Goal: Information Seeking & Learning: Learn about a topic

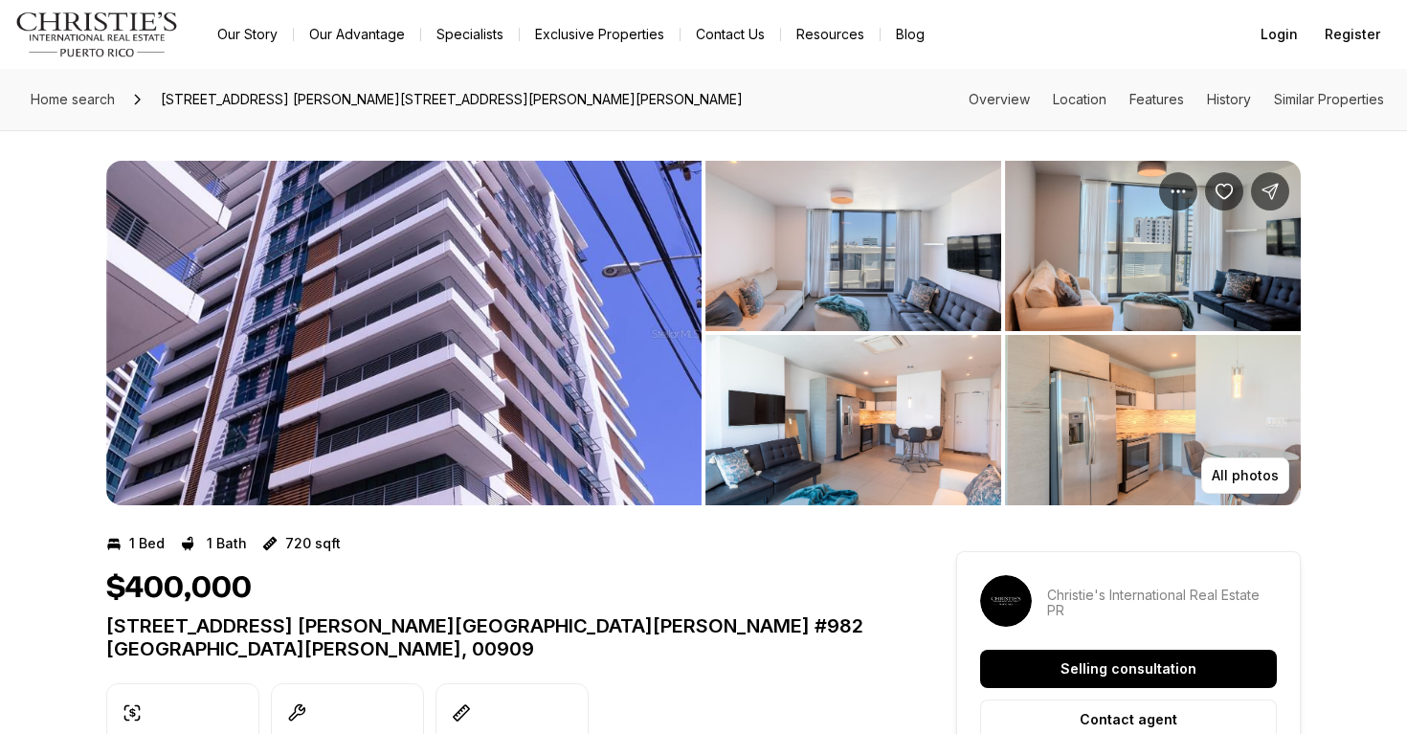
click at [684, 305] on img "View image gallery" at bounding box center [403, 333] width 595 height 345
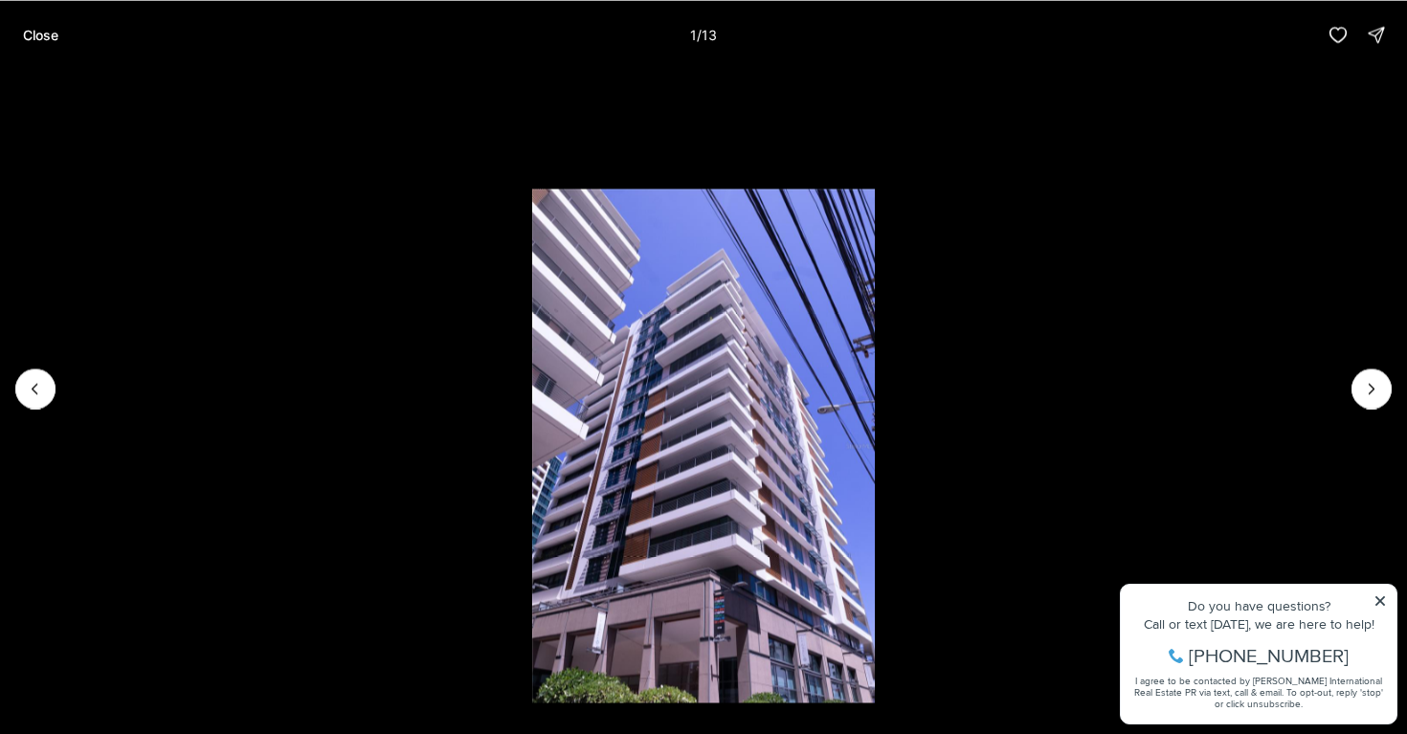
click at [1354, 401] on li "1 of 13" at bounding box center [703, 388] width 1407 height 638
click at [1373, 391] on icon "Next slide" at bounding box center [1371, 388] width 19 height 19
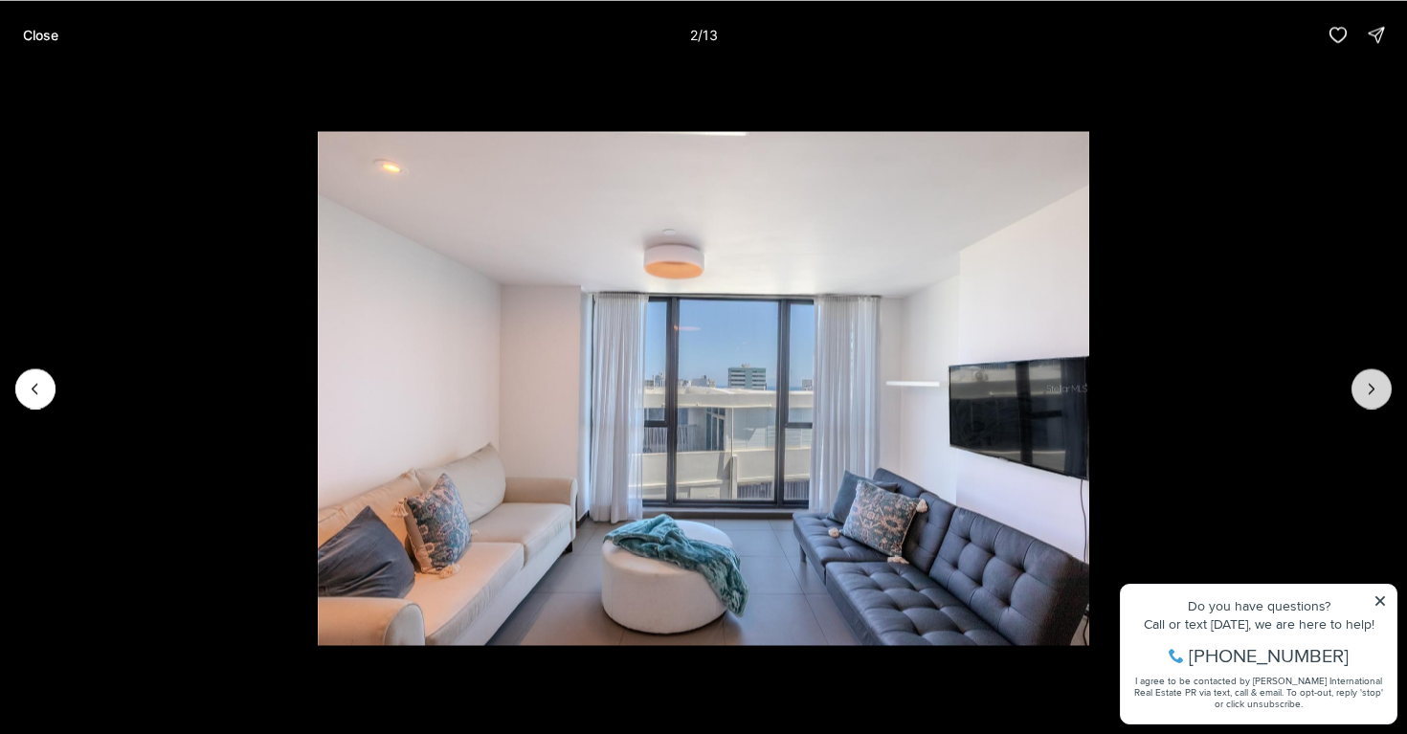
click at [1373, 391] on icon "Next slide" at bounding box center [1371, 388] width 19 height 19
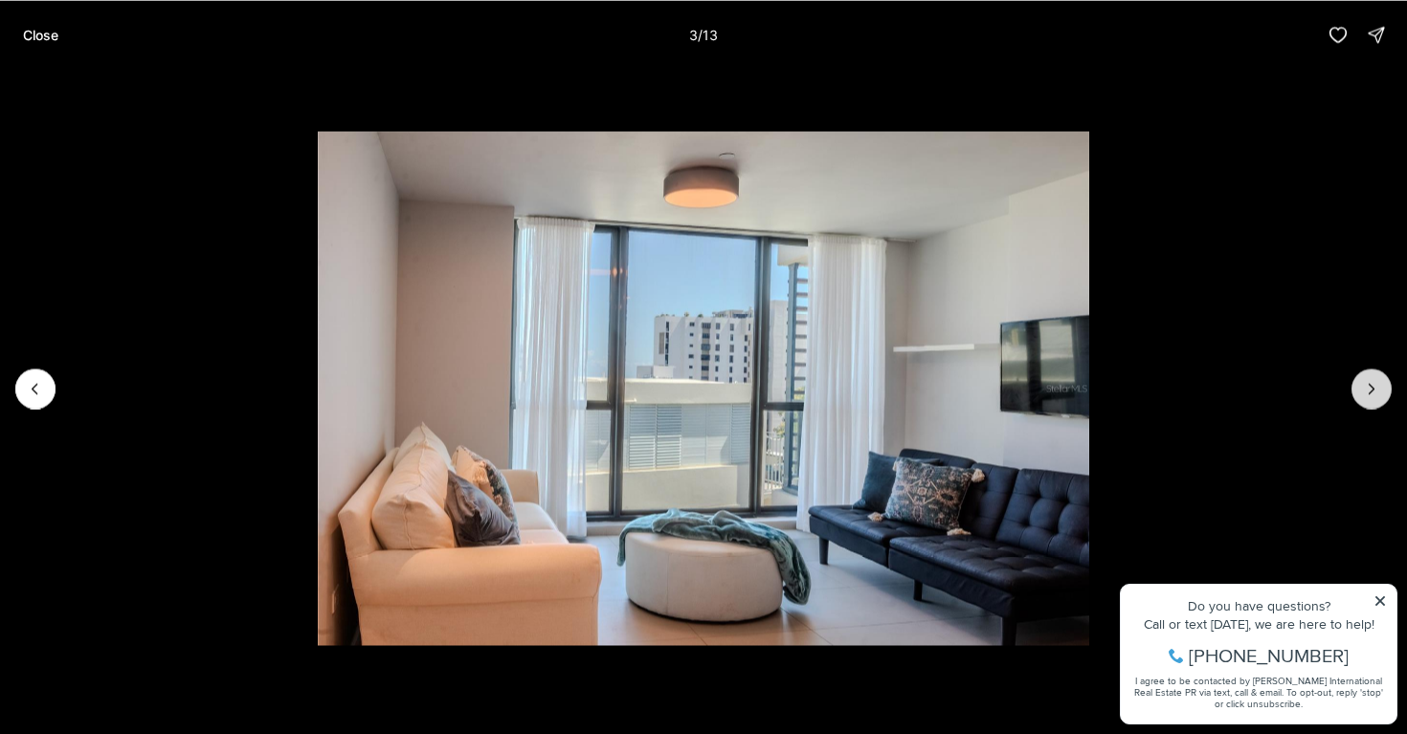
click at [1373, 390] on icon "Next slide" at bounding box center [1371, 388] width 19 height 19
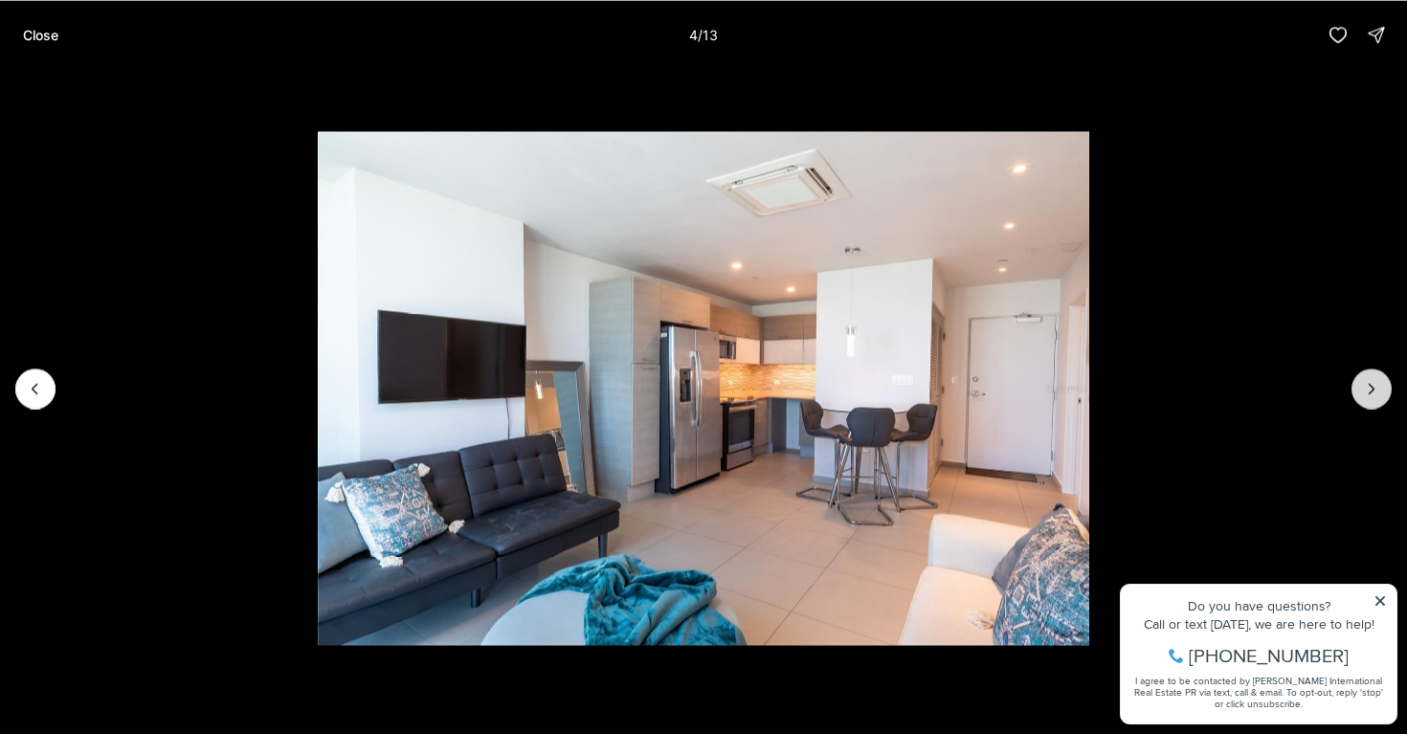
click at [1373, 390] on icon "Next slide" at bounding box center [1371, 388] width 19 height 19
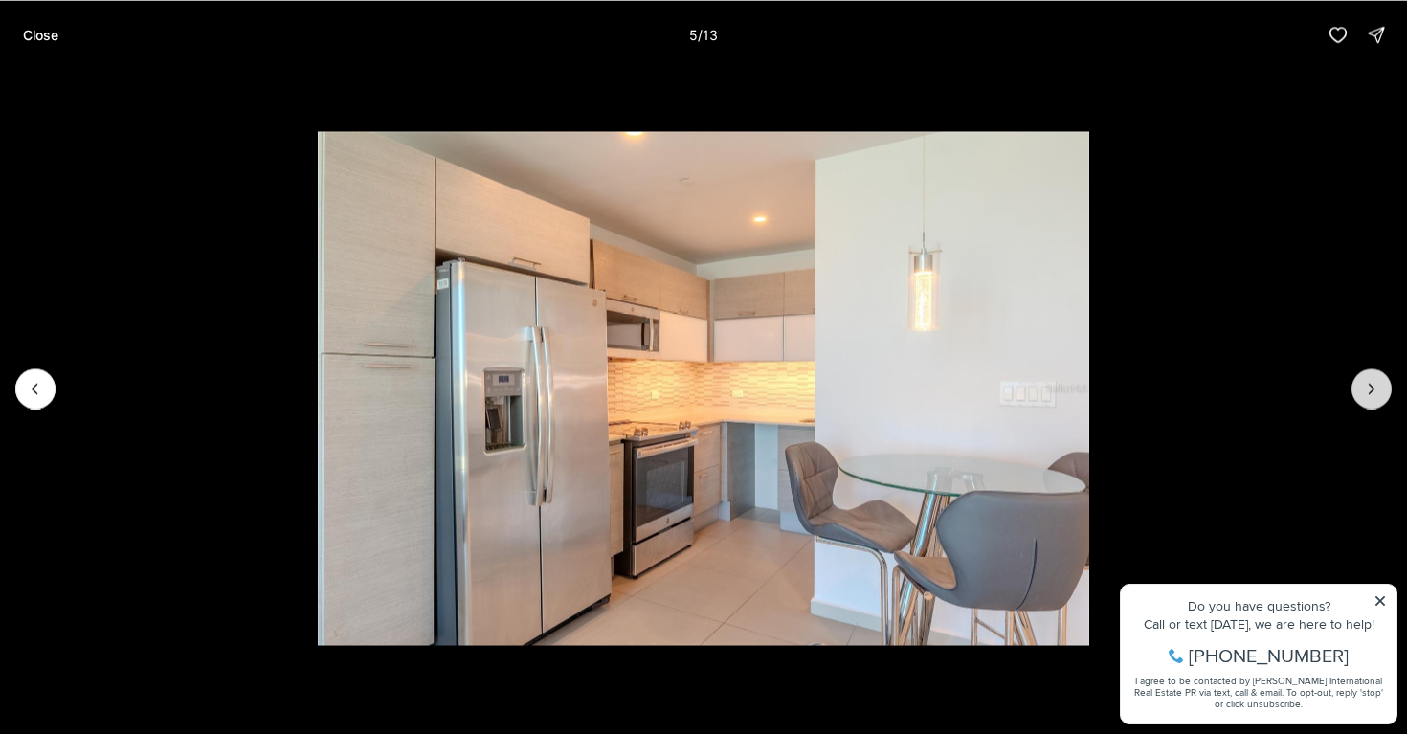
click at [1373, 390] on icon "Next slide" at bounding box center [1371, 388] width 19 height 19
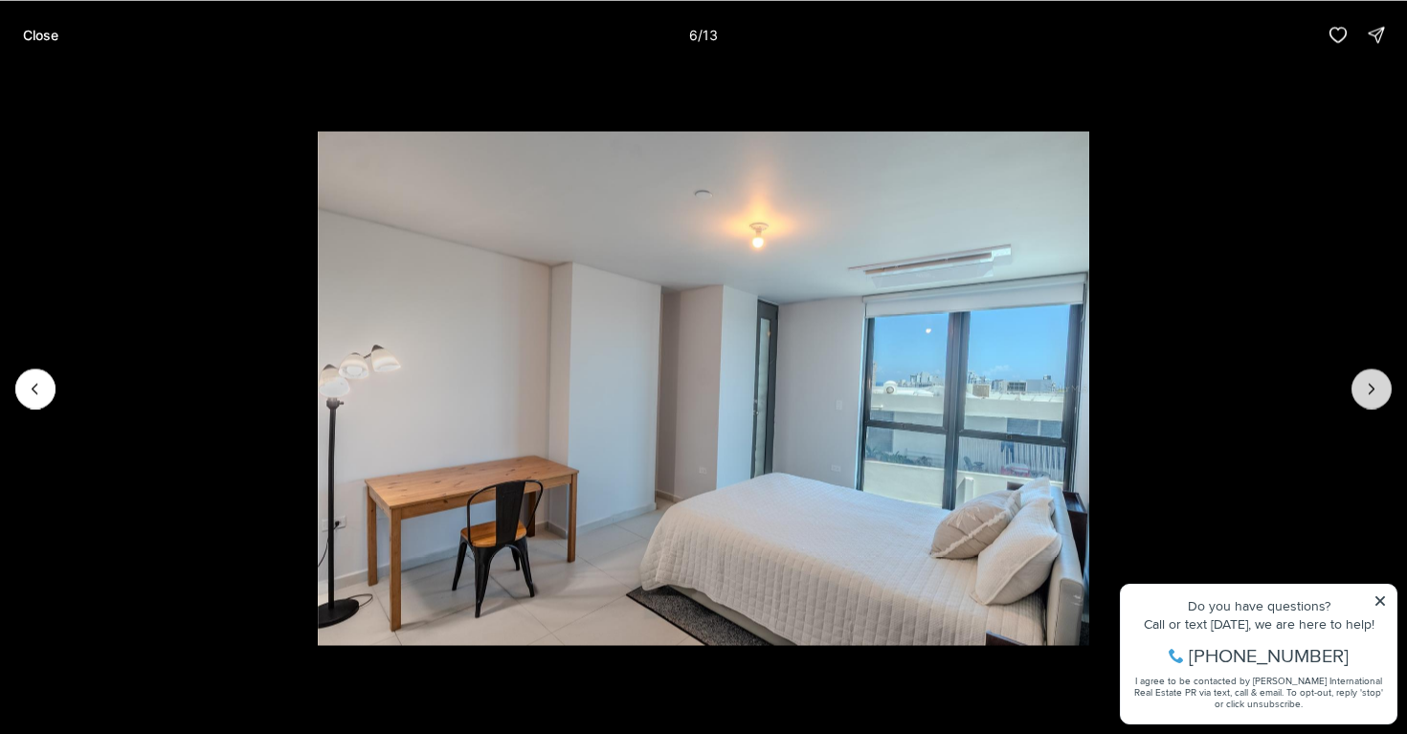
click at [1373, 390] on icon "Next slide" at bounding box center [1371, 388] width 19 height 19
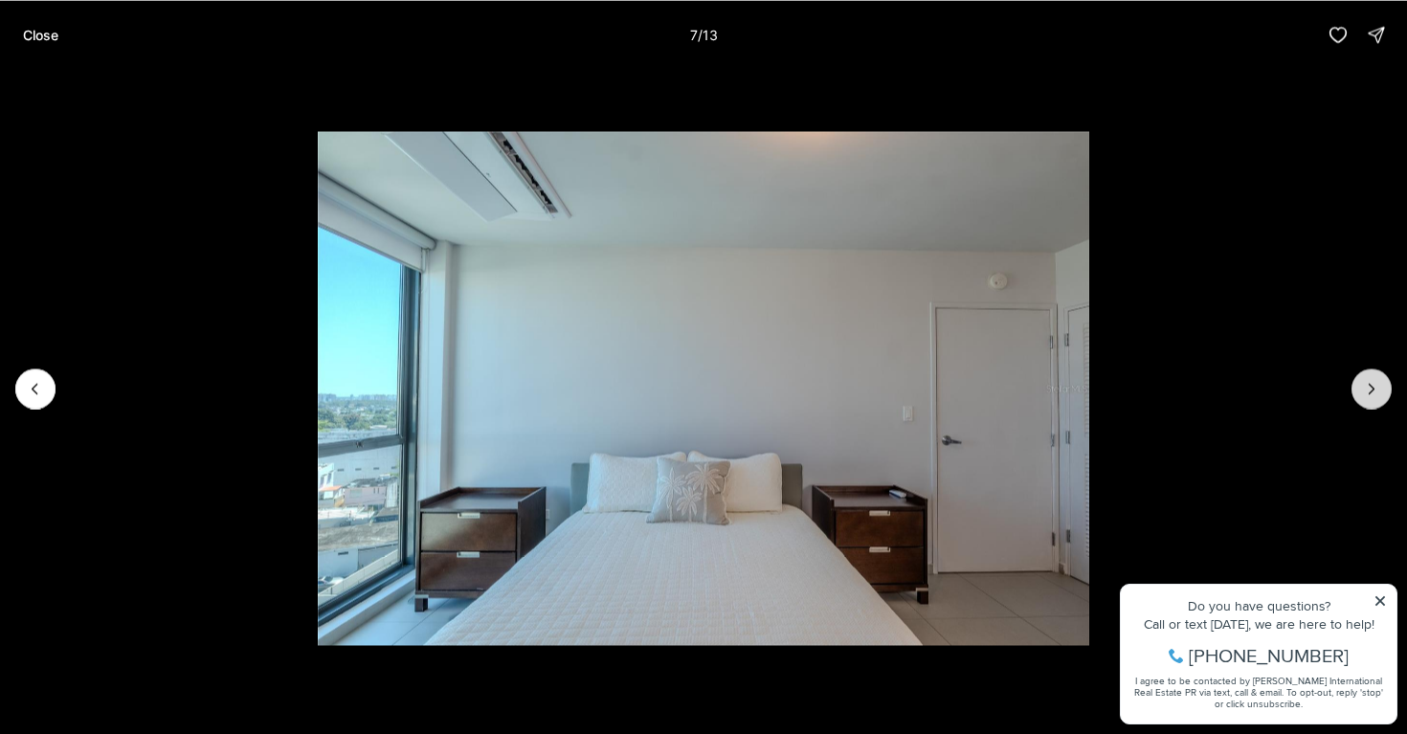
click at [1373, 390] on icon "Next slide" at bounding box center [1371, 388] width 19 height 19
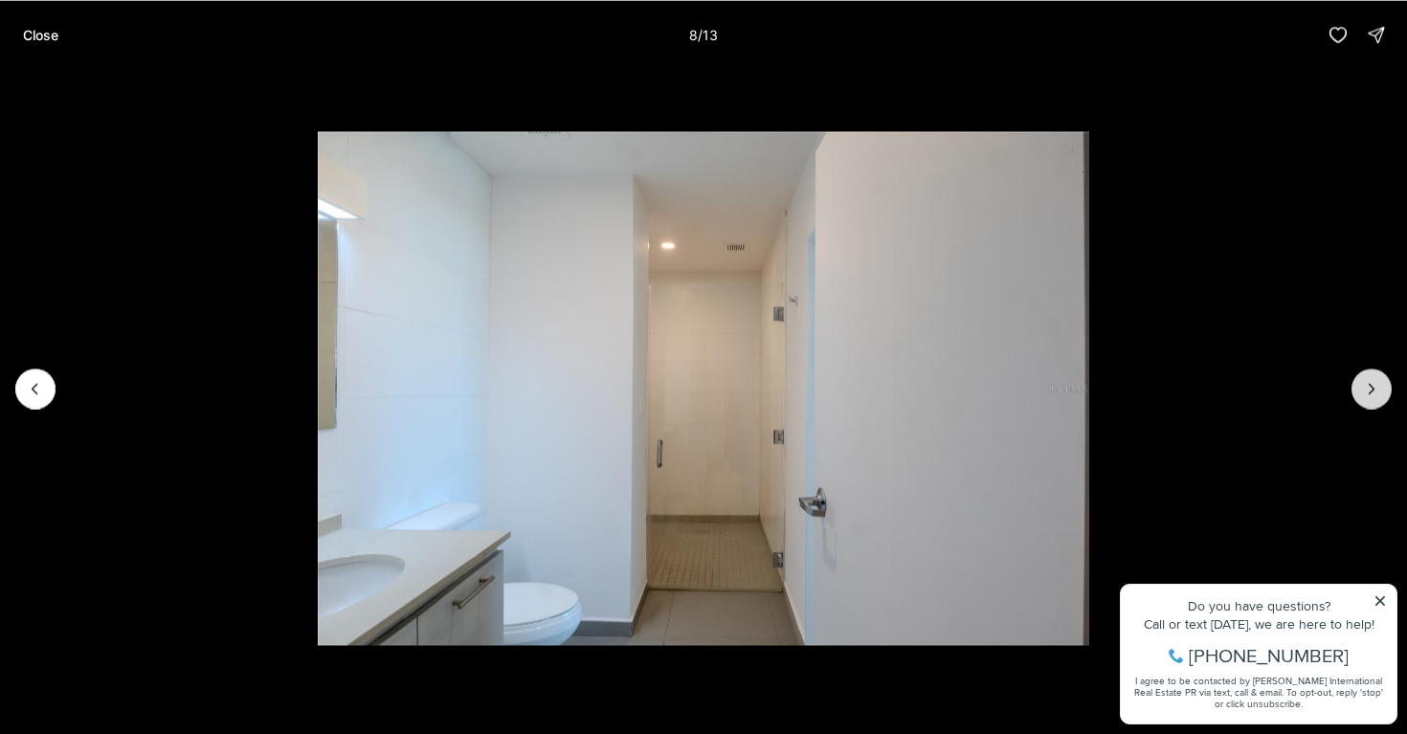
click at [1373, 390] on icon "Next slide" at bounding box center [1371, 388] width 19 height 19
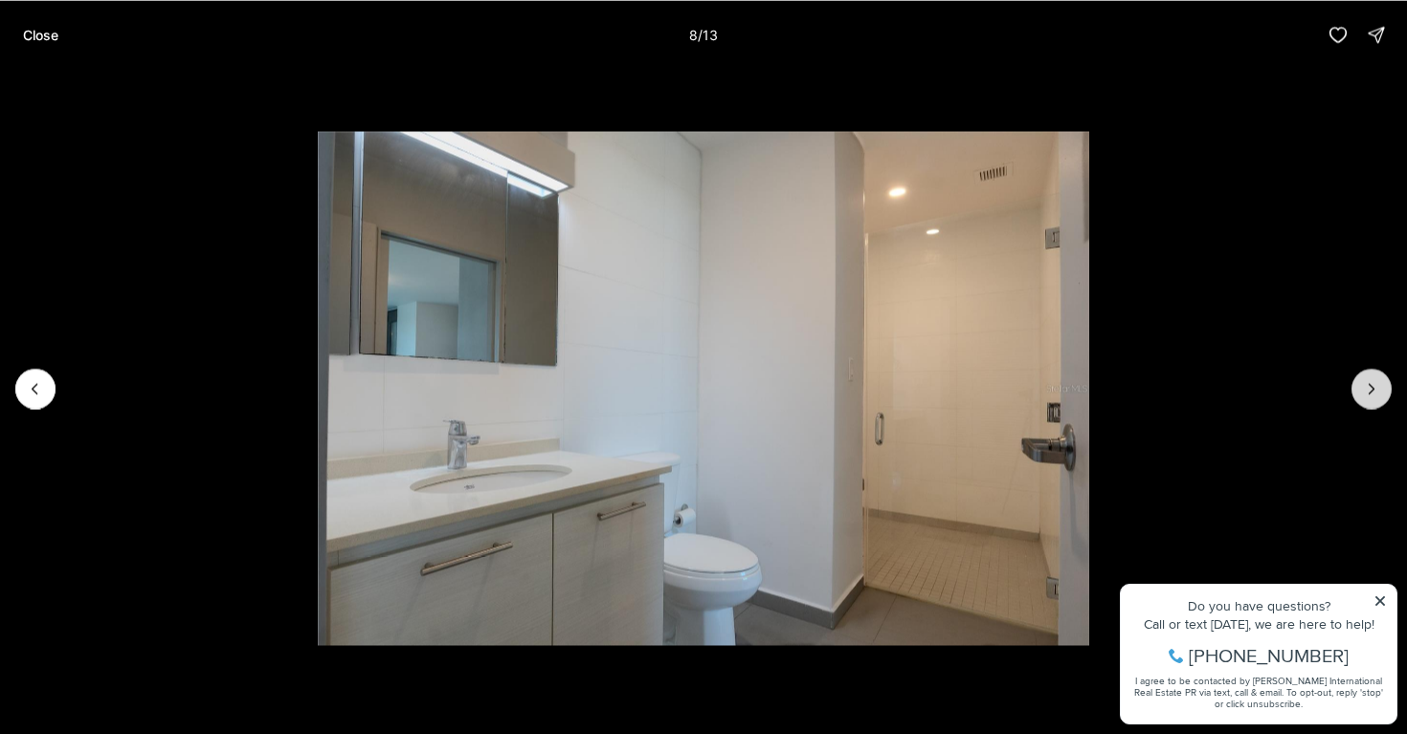
click at [1373, 390] on icon "Next slide" at bounding box center [1371, 388] width 19 height 19
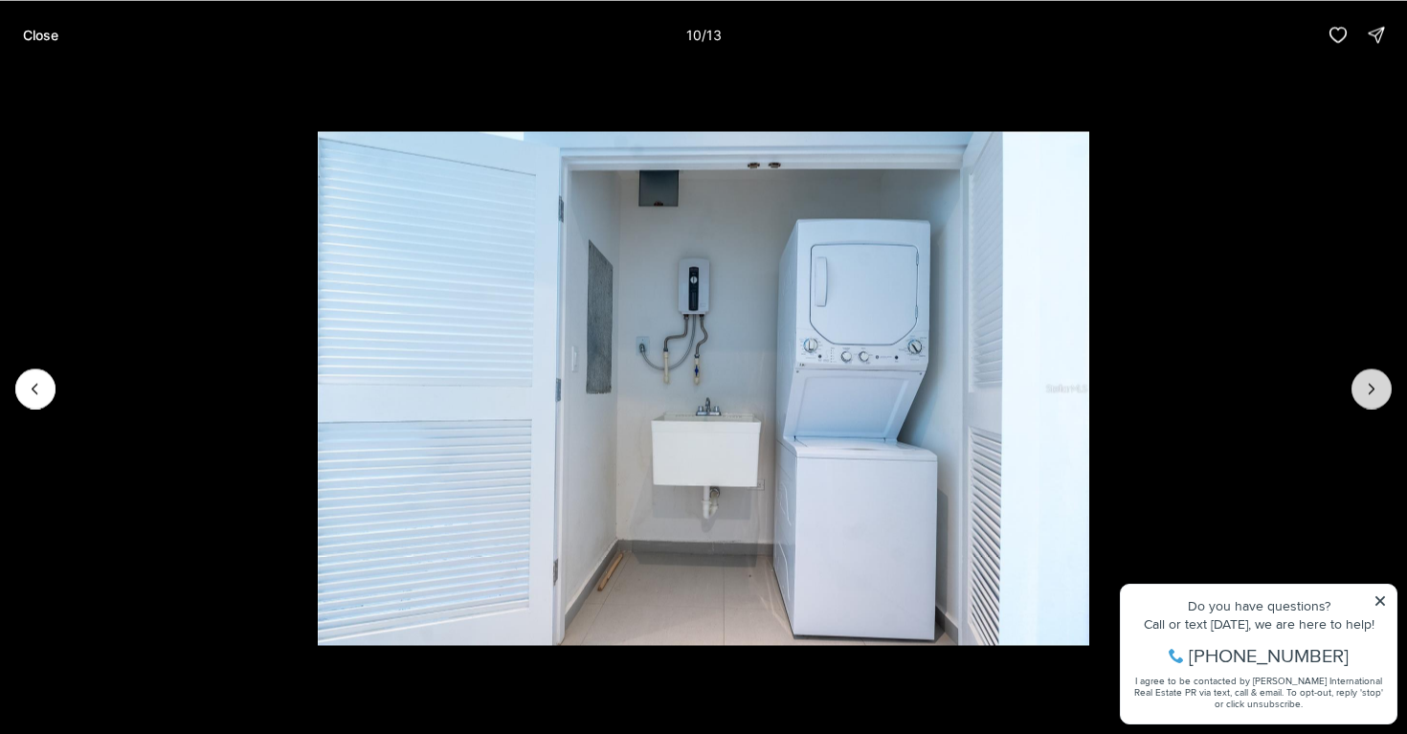
click at [1373, 390] on icon "Next slide" at bounding box center [1371, 388] width 19 height 19
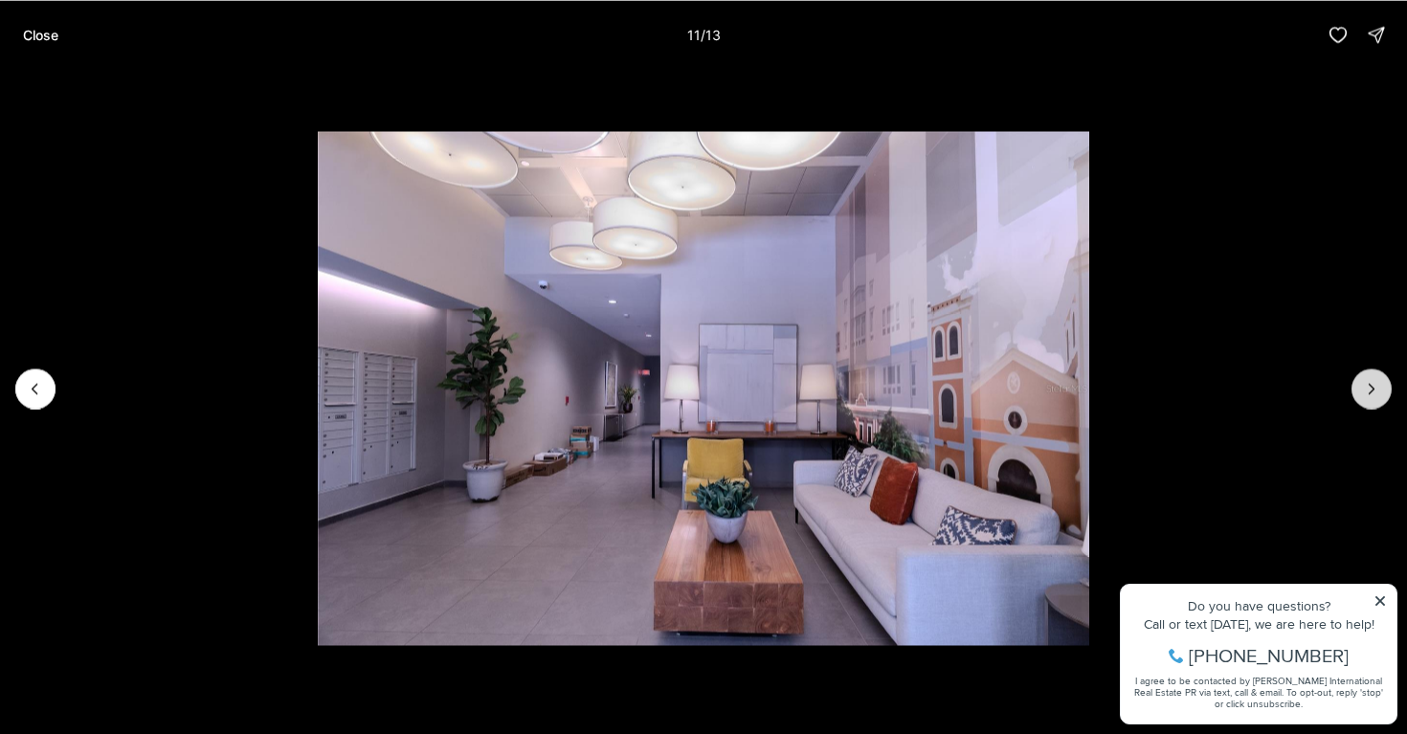
click at [1373, 390] on icon "Next slide" at bounding box center [1371, 388] width 19 height 19
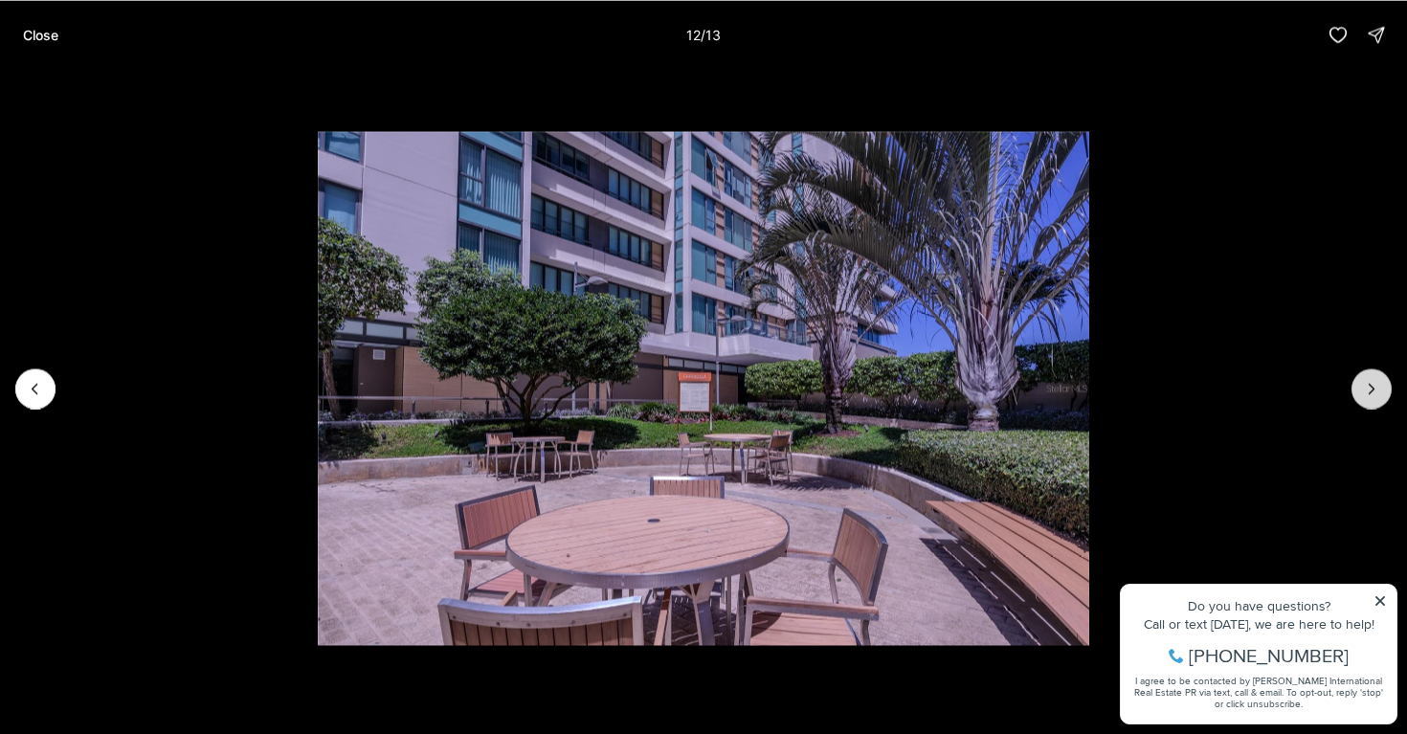
click at [1373, 390] on icon "Next slide" at bounding box center [1371, 388] width 19 height 19
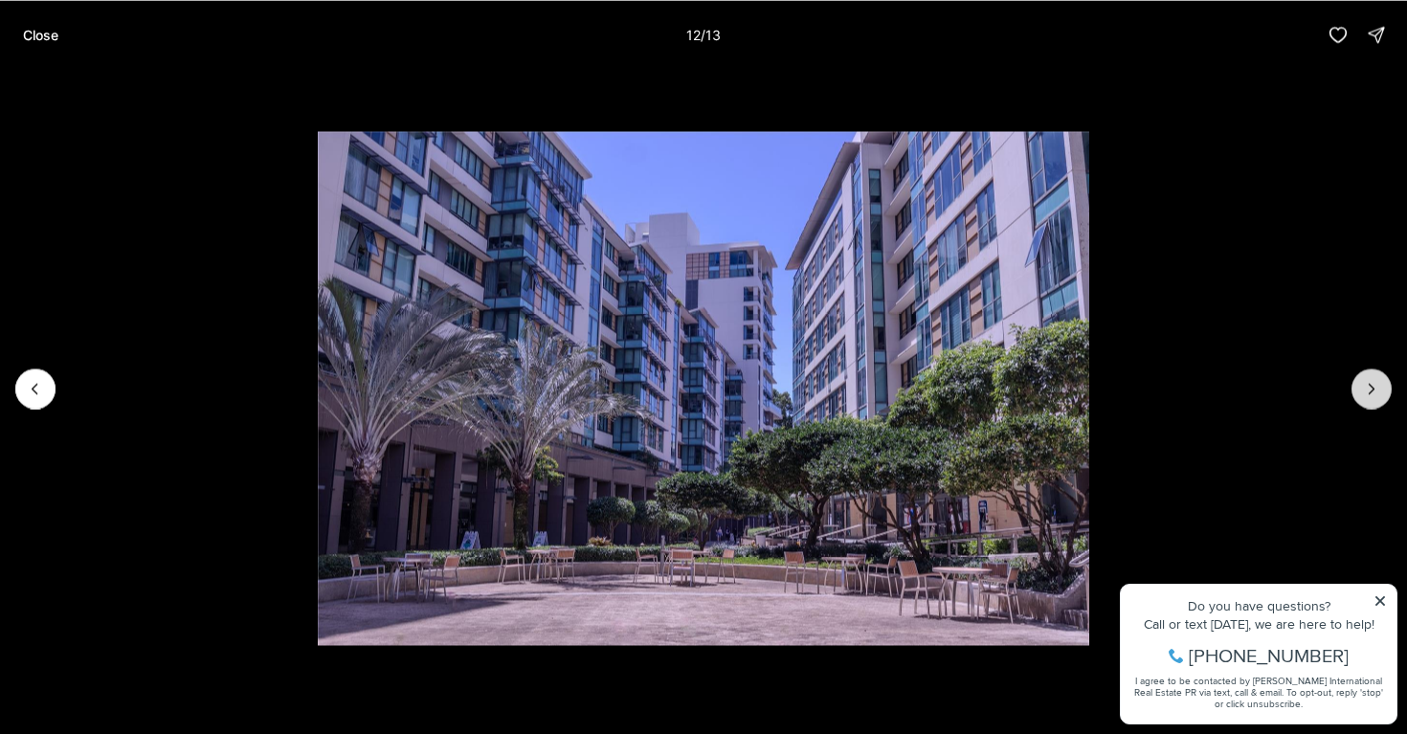
click at [1373, 390] on div at bounding box center [1372, 389] width 40 height 40
click at [41, 401] on button "Previous slide" at bounding box center [35, 389] width 40 height 40
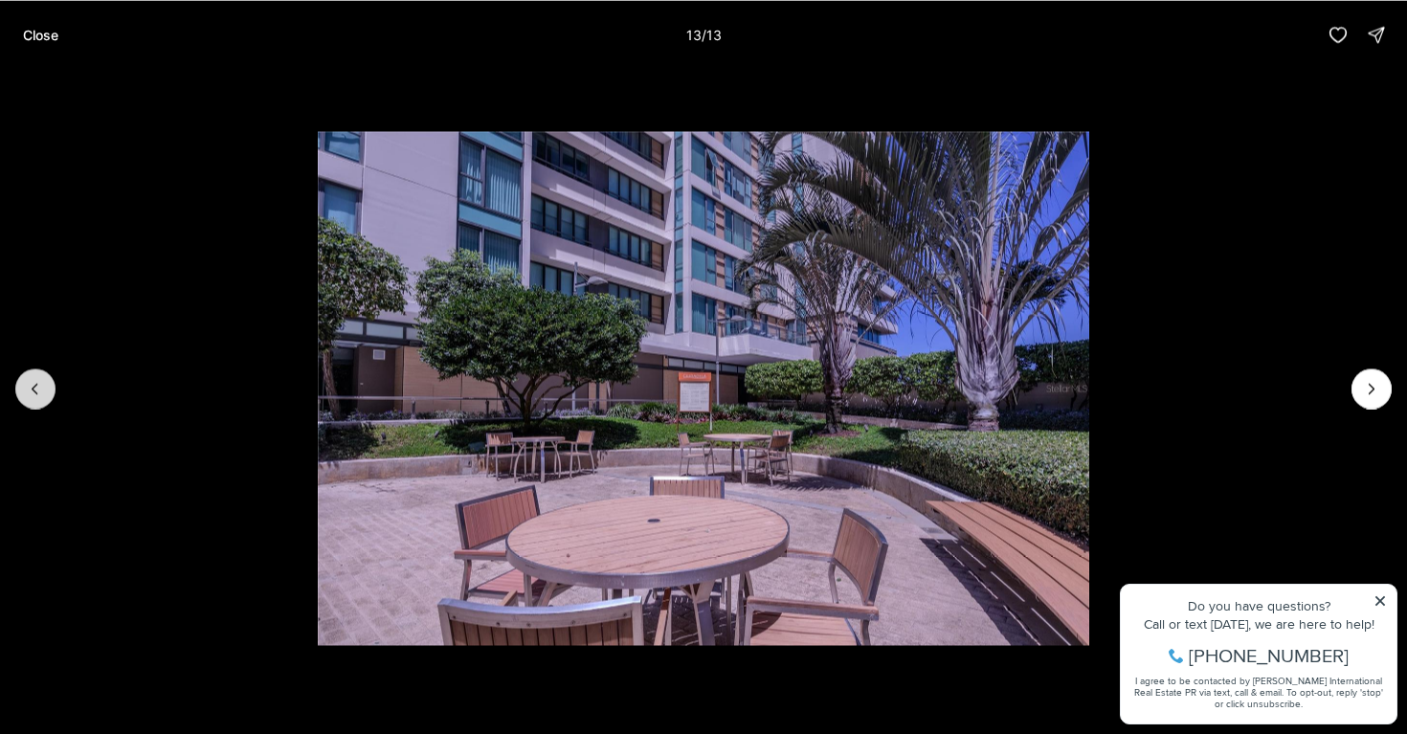
click at [41, 401] on button "Previous slide" at bounding box center [35, 389] width 40 height 40
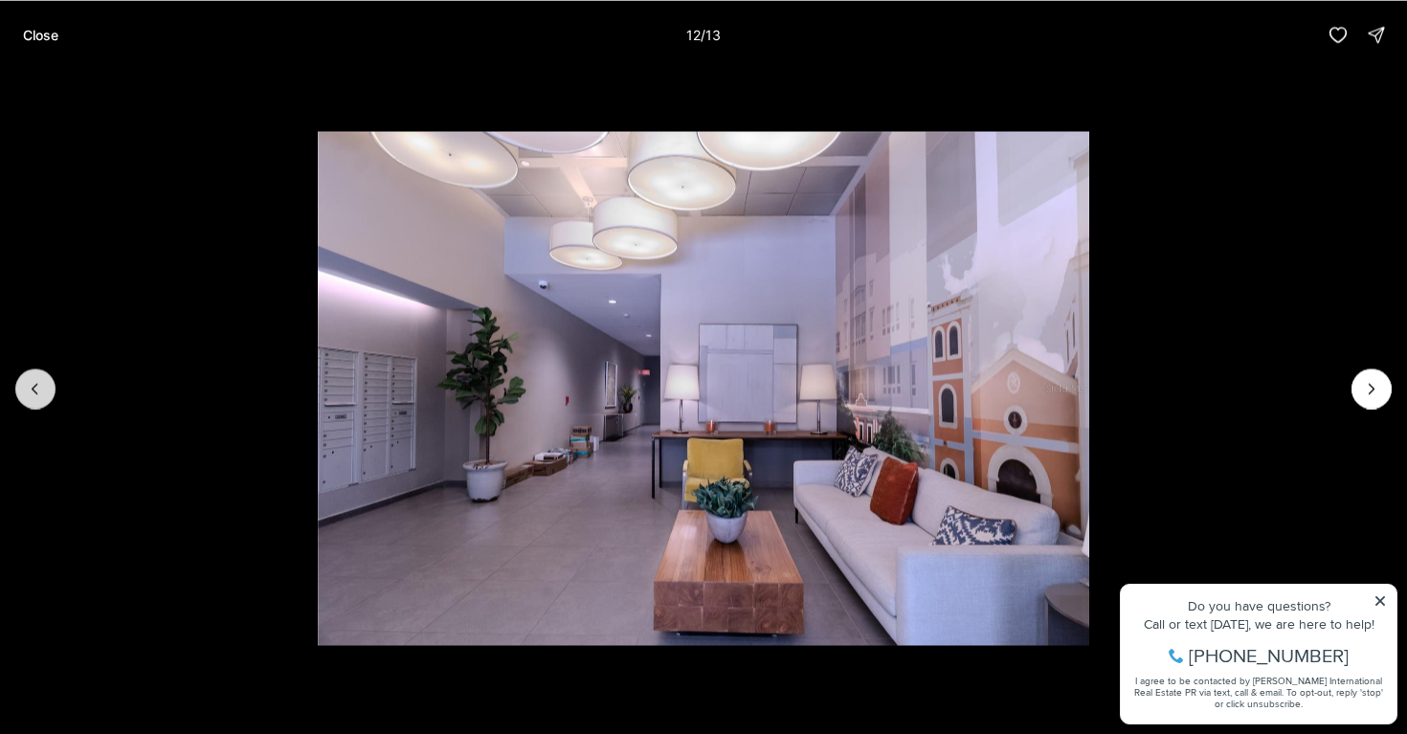
click at [41, 401] on button "Previous slide" at bounding box center [35, 389] width 40 height 40
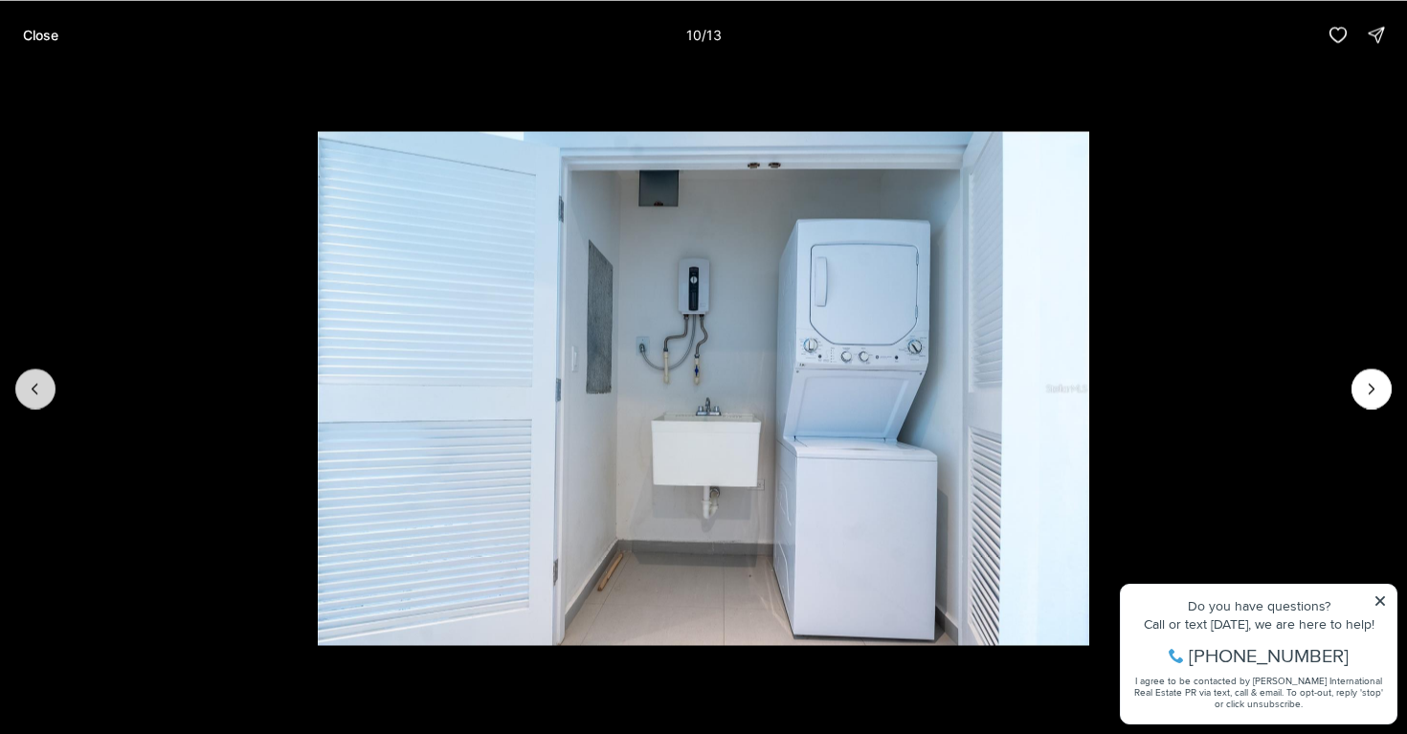
click at [41, 401] on button "Previous slide" at bounding box center [35, 389] width 40 height 40
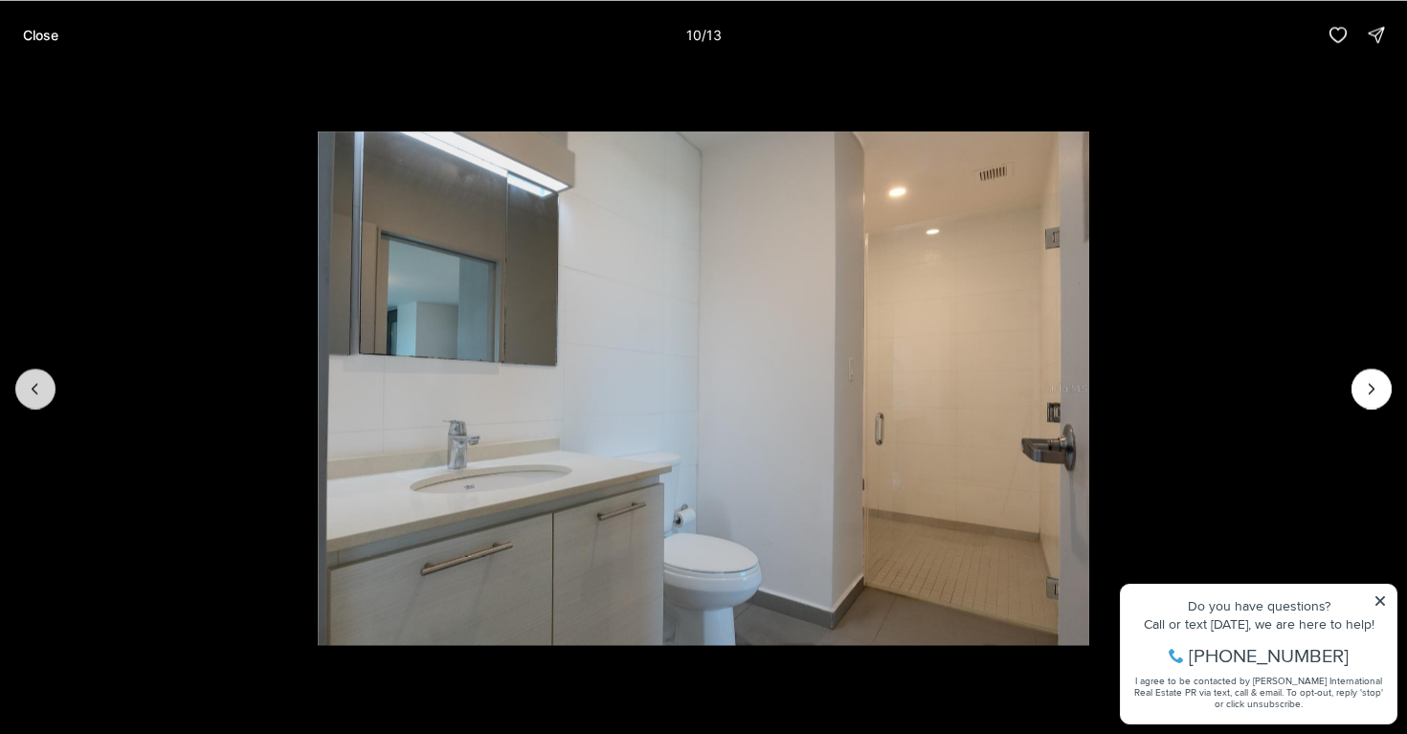
click at [41, 401] on button "Previous slide" at bounding box center [35, 389] width 40 height 40
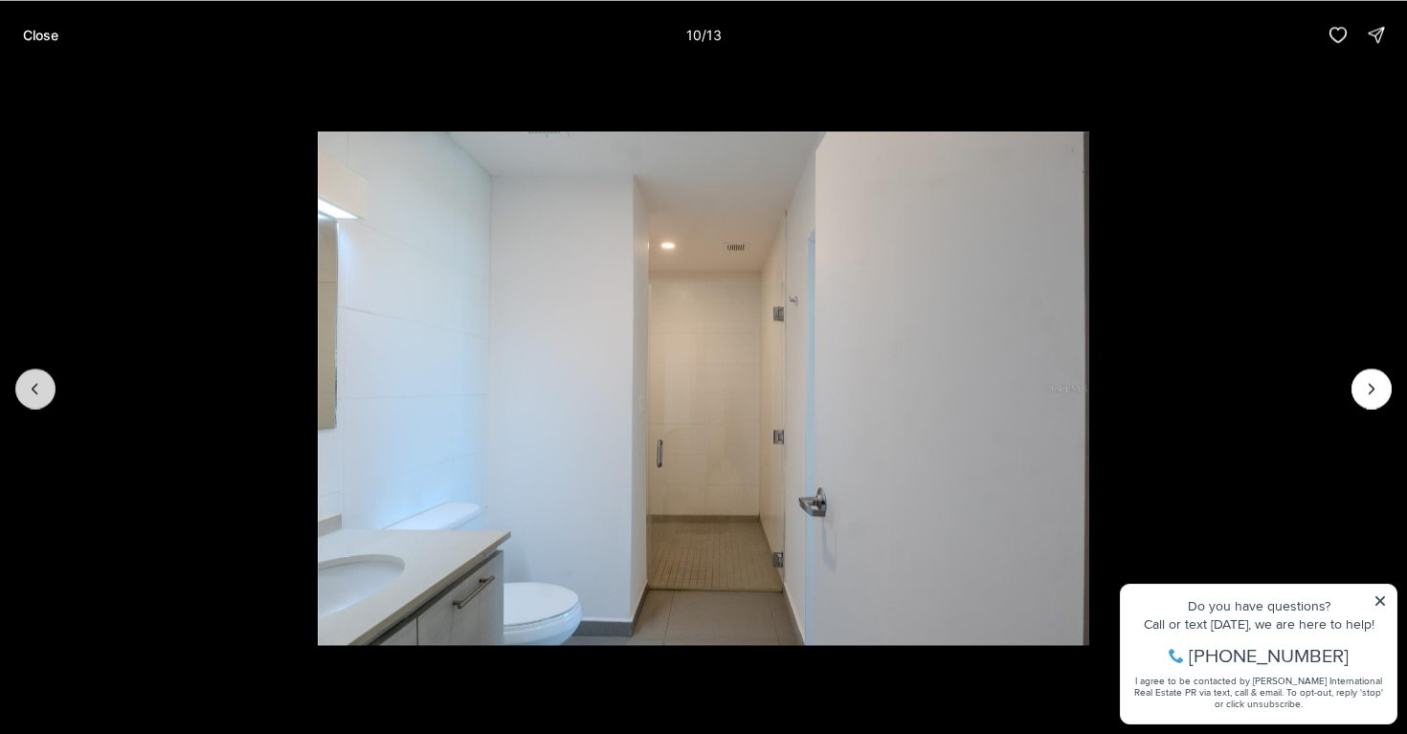
click at [41, 401] on button "Previous slide" at bounding box center [35, 389] width 40 height 40
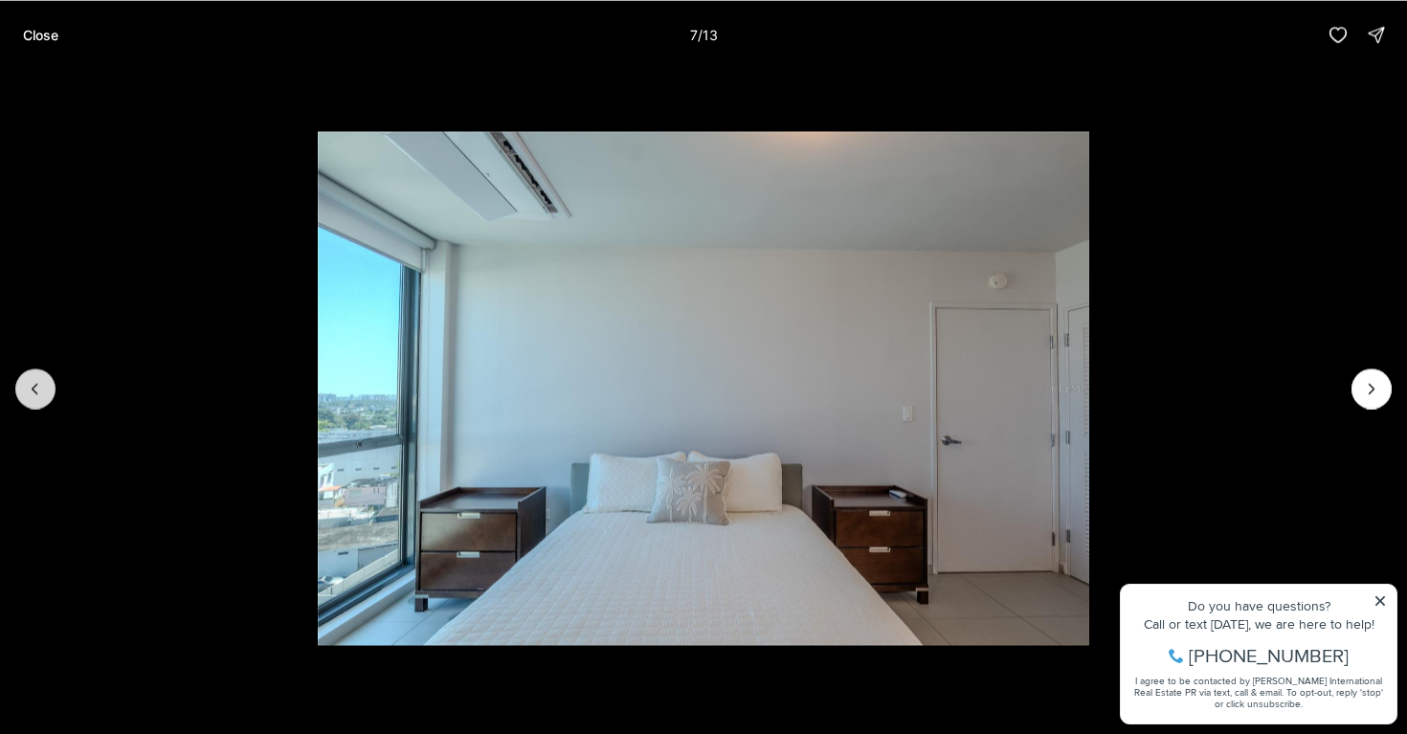
click at [41, 401] on button "Previous slide" at bounding box center [35, 389] width 40 height 40
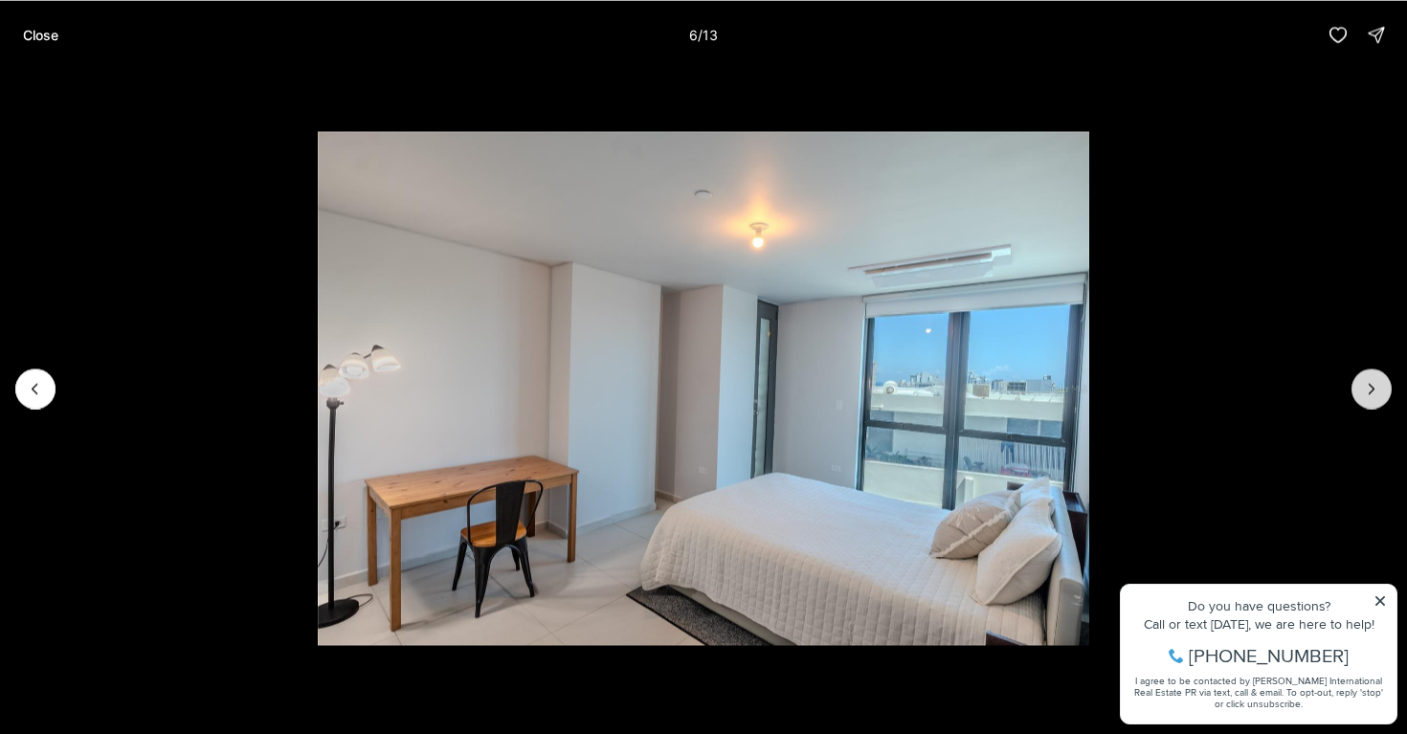
click at [1364, 392] on icon "Next slide" at bounding box center [1371, 388] width 19 height 19
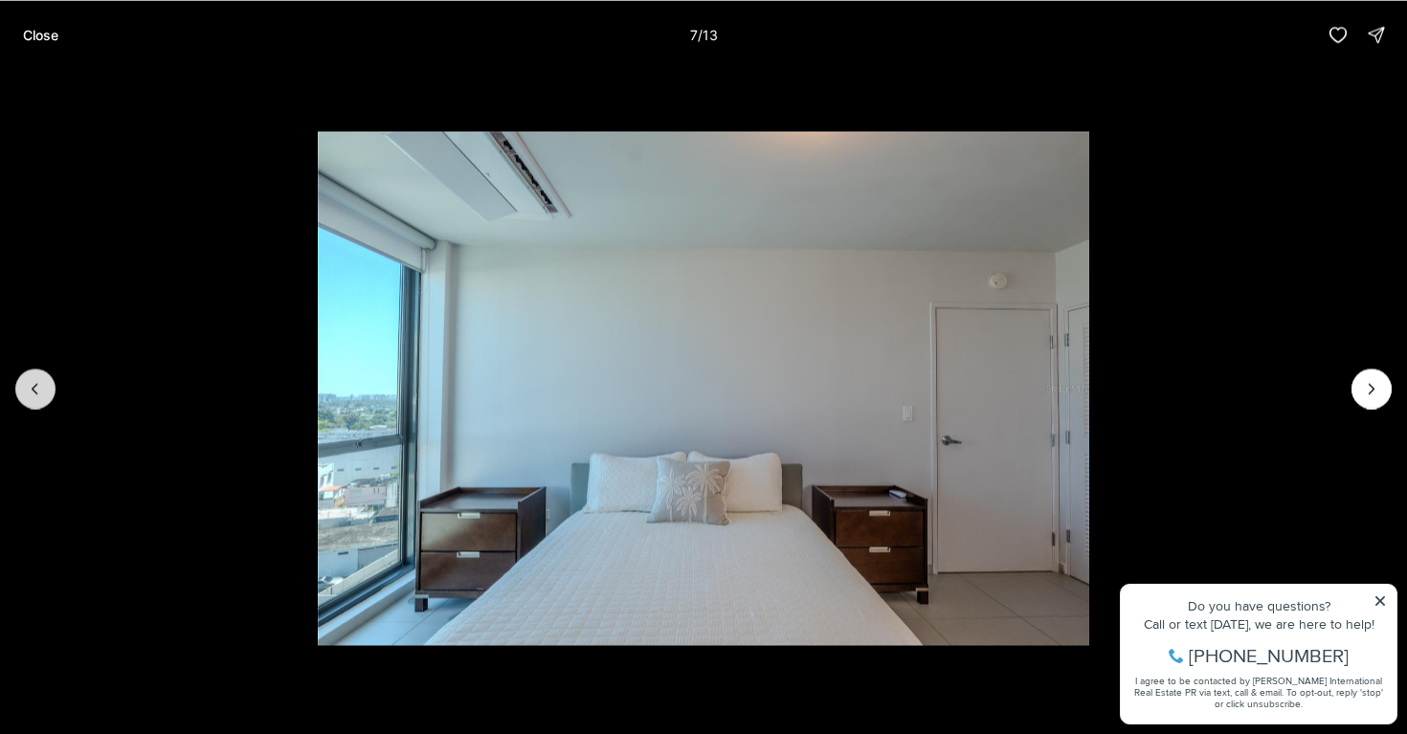
click at [48, 377] on button "Previous slide" at bounding box center [35, 389] width 40 height 40
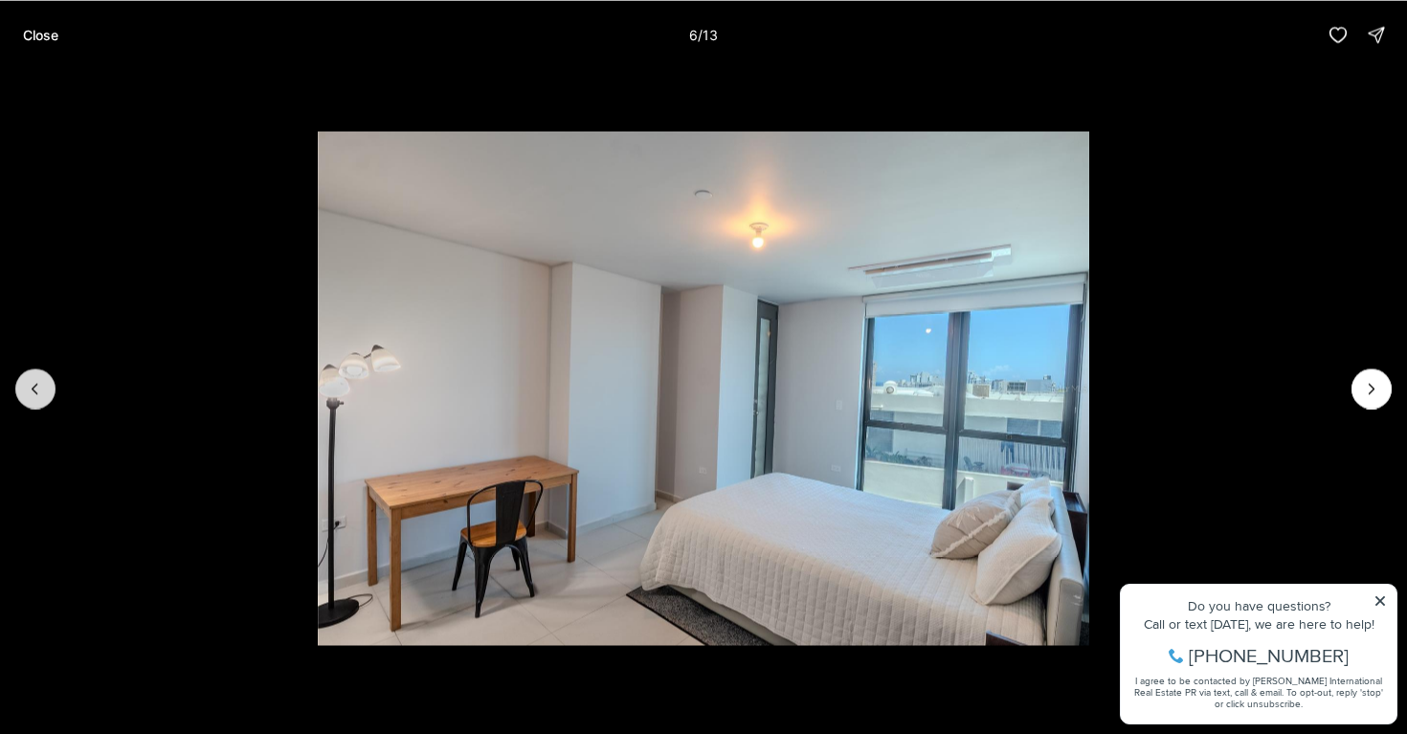
click at [48, 377] on button "Previous slide" at bounding box center [35, 389] width 40 height 40
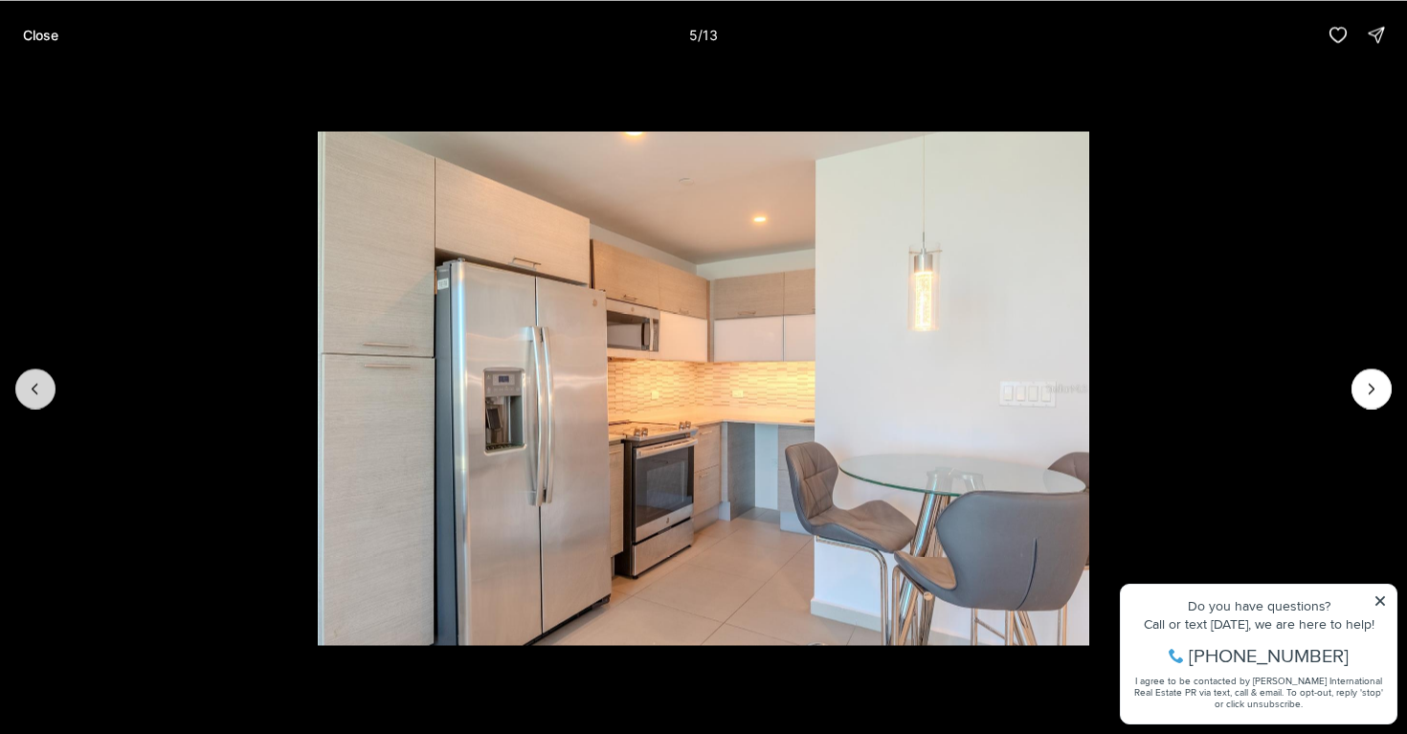
click at [31, 388] on icon "Previous slide" at bounding box center [35, 388] width 19 height 19
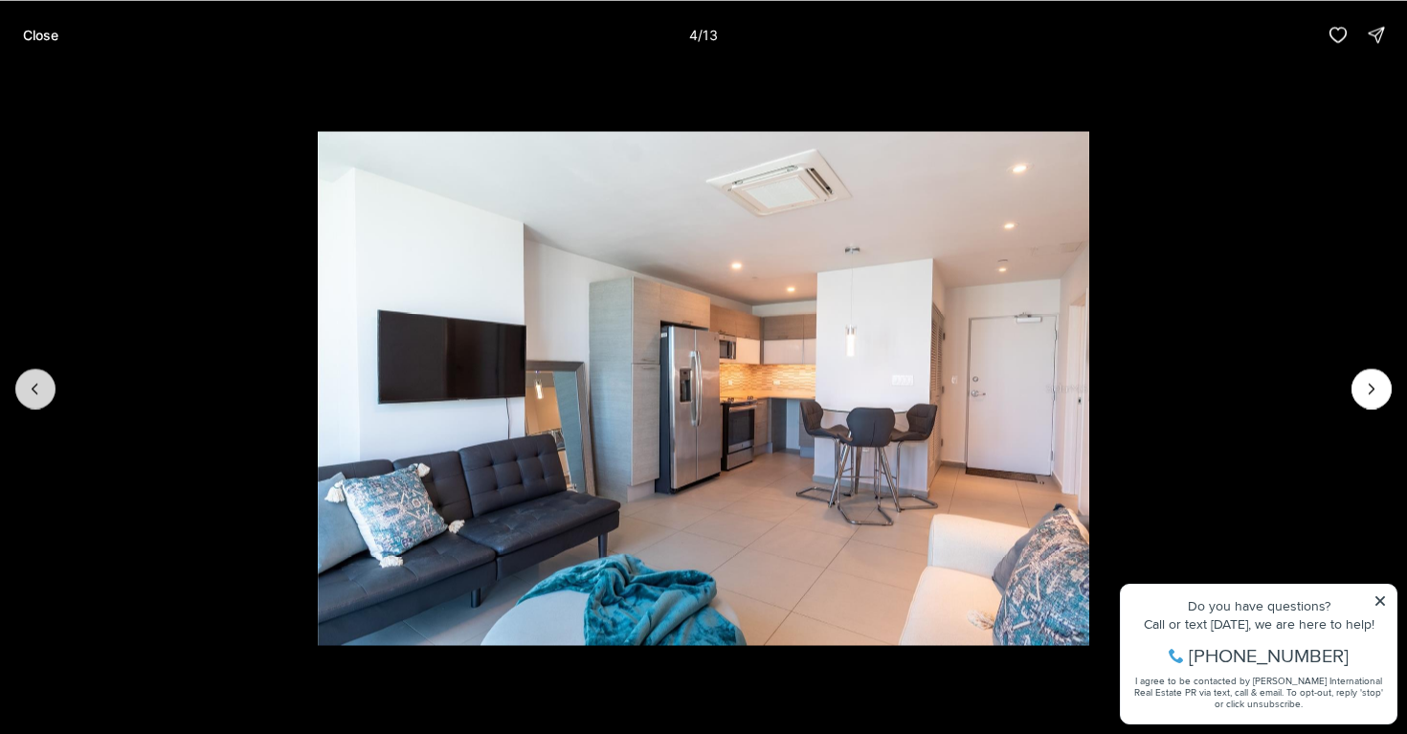
click at [31, 388] on icon "Previous slide" at bounding box center [35, 388] width 19 height 19
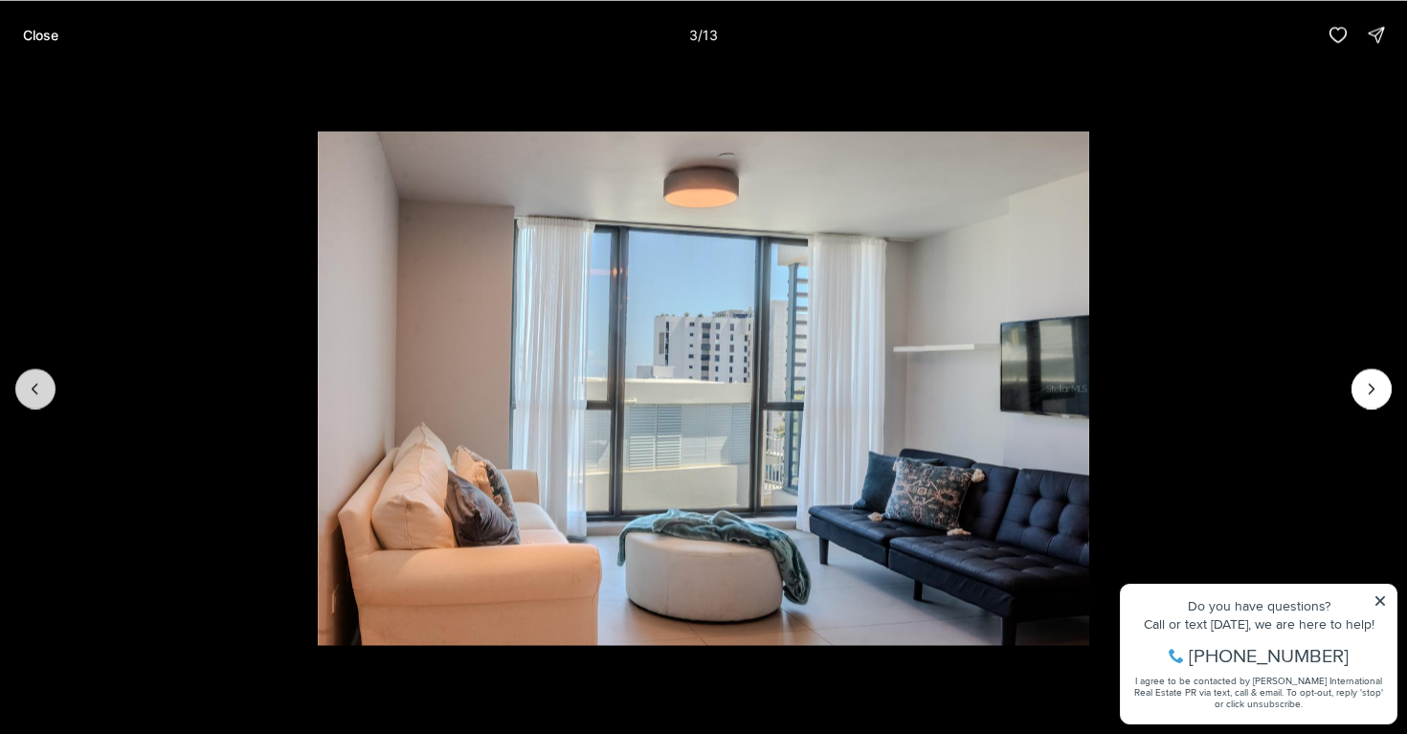
click at [31, 389] on icon "Previous slide" at bounding box center [35, 388] width 19 height 19
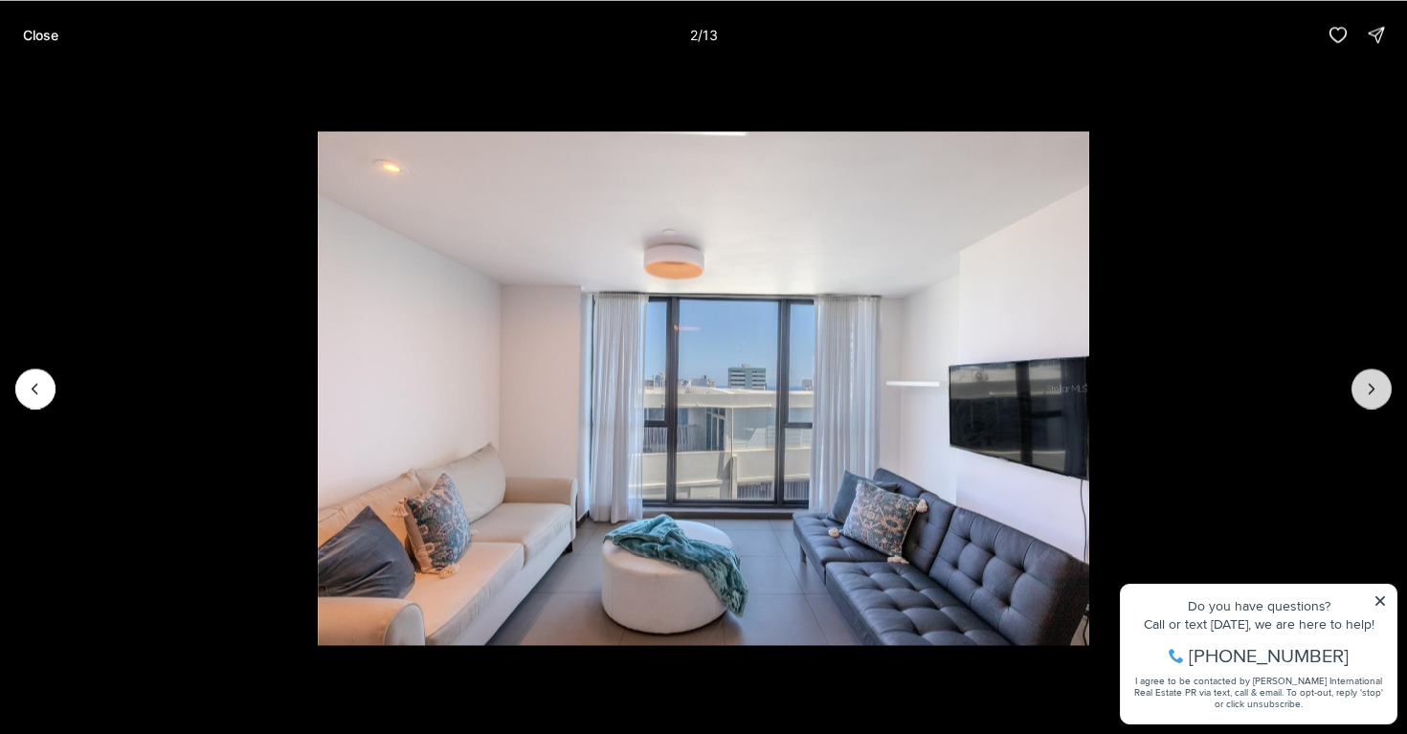
click at [1372, 386] on icon "Next slide" at bounding box center [1372, 389] width 5 height 10
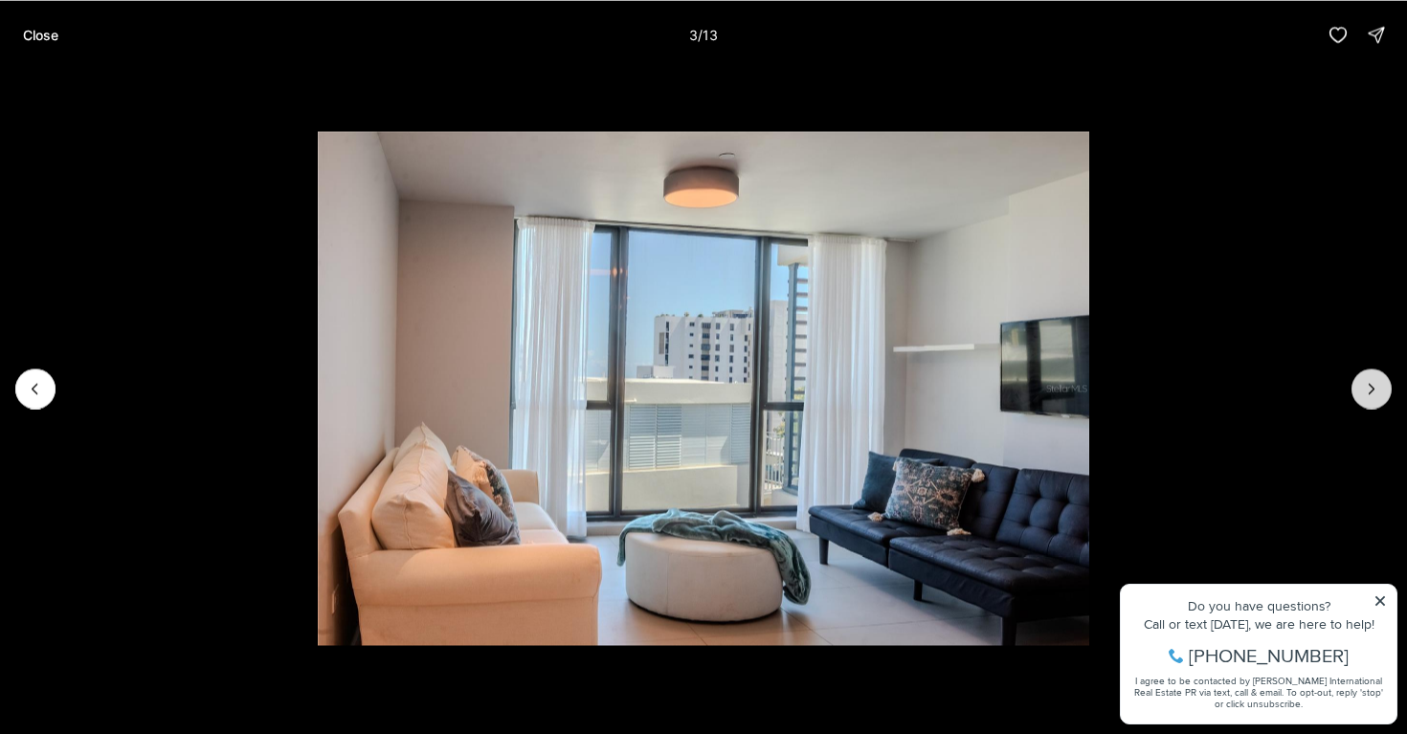
click at [1372, 386] on icon "Next slide" at bounding box center [1372, 389] width 5 height 10
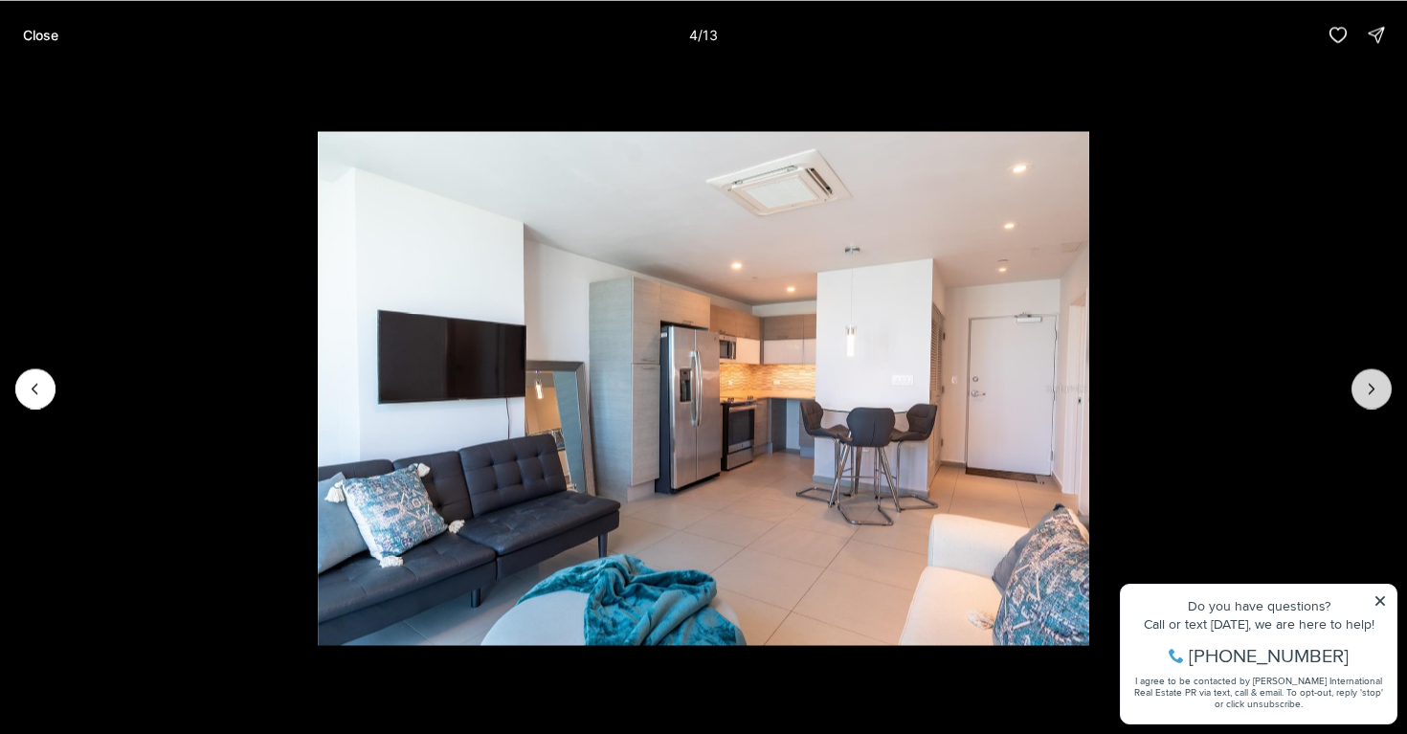
click at [1372, 386] on icon "Next slide" at bounding box center [1372, 389] width 5 height 10
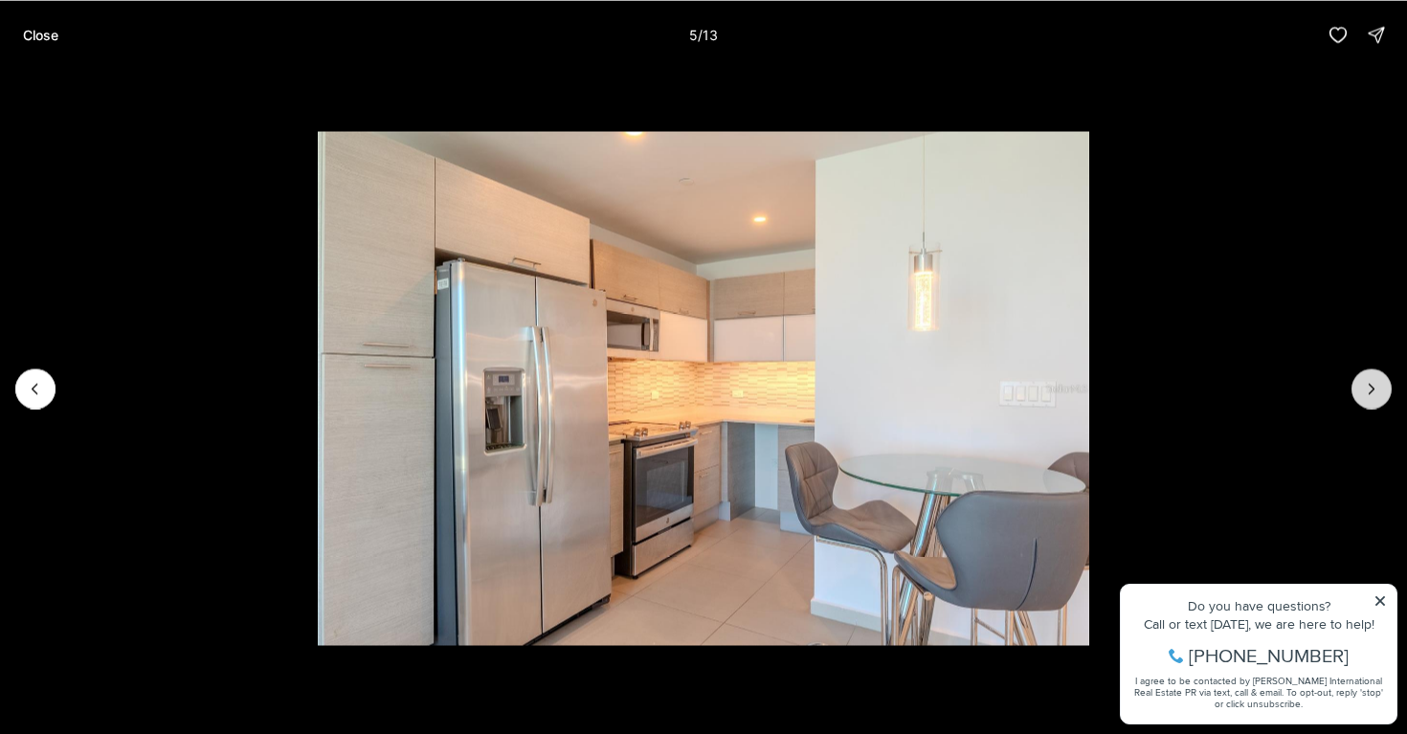
click at [1372, 386] on icon "Next slide" at bounding box center [1372, 389] width 5 height 10
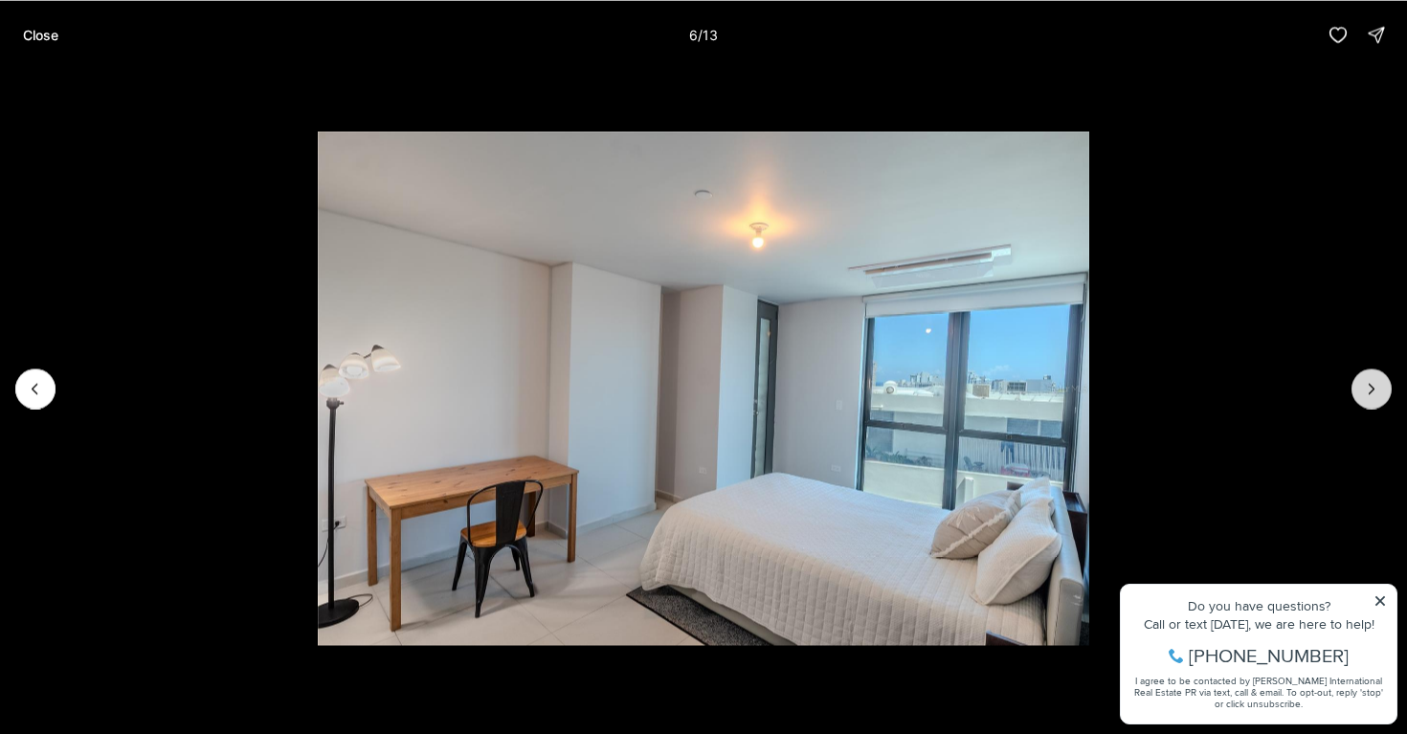
click at [1372, 386] on icon "Next slide" at bounding box center [1372, 389] width 5 height 10
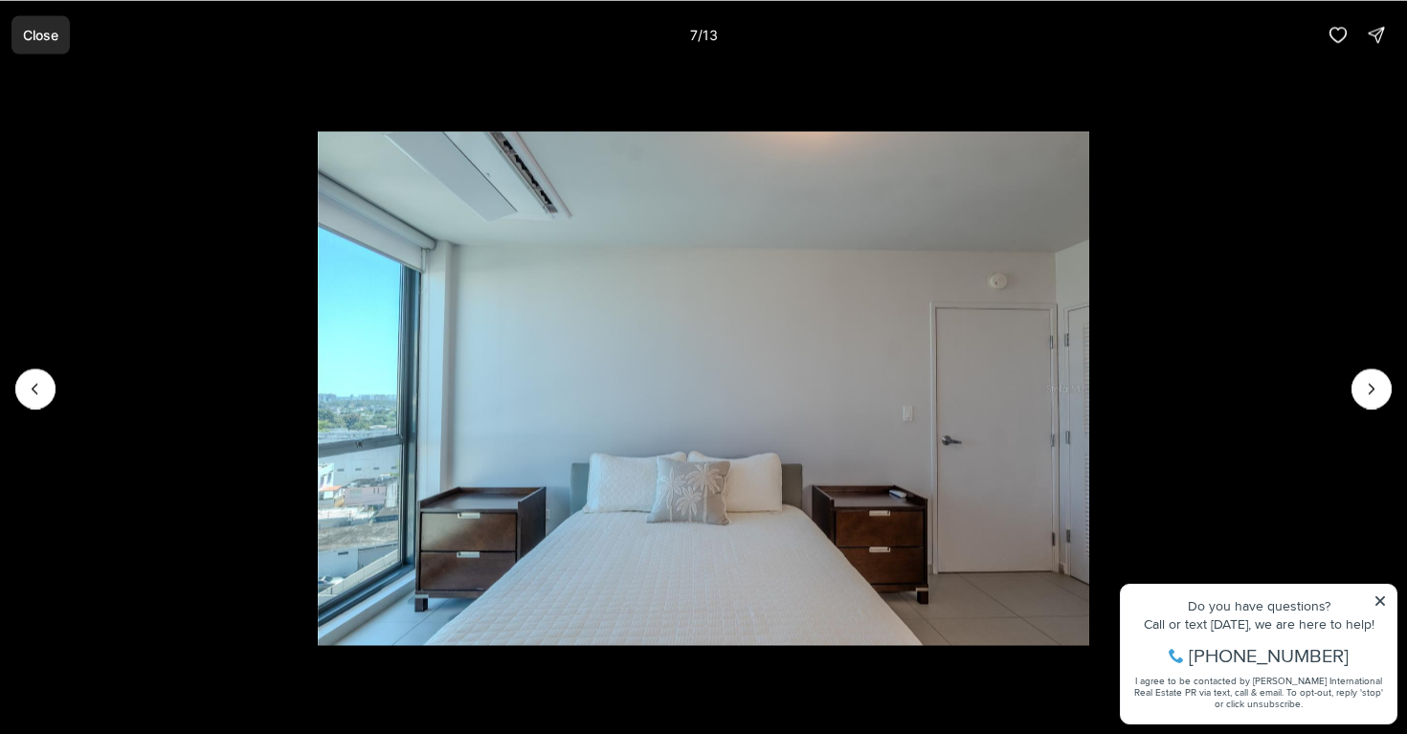
click at [32, 38] on p "Close" at bounding box center [40, 34] width 35 height 15
